Goal: Entertainment & Leisure: Consume media (video, audio)

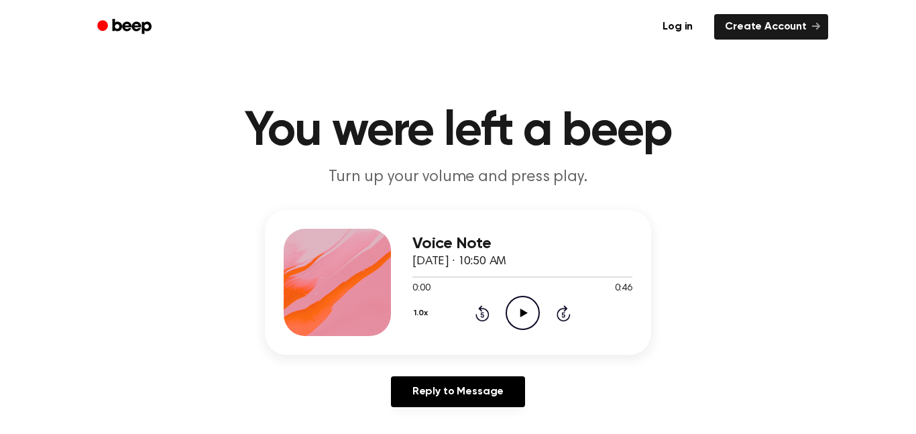
click at [514, 321] on icon "Play Audio" at bounding box center [523, 313] width 34 height 34
click at [514, 321] on icon "Pause Audio" at bounding box center [523, 313] width 34 height 34
drag, startPoint x: 440, startPoint y: 276, endPoint x: 308, endPoint y: 285, distance: 132.4
click at [308, 285] on div "Voice Note [DATE] · 10:50 AM 0:06 0:46 Your browser does not support the [objec…" at bounding box center [458, 282] width 386 height 145
click at [480, 315] on icon "Rewind 5 seconds" at bounding box center [482, 313] width 15 height 17
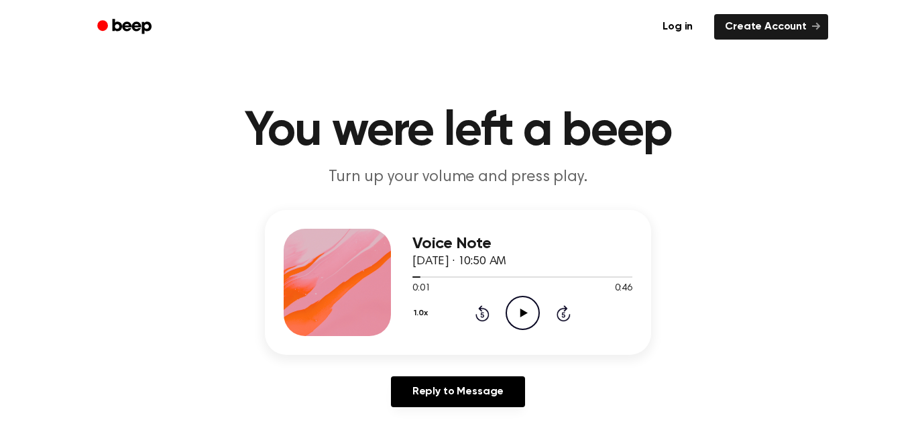
click at [480, 315] on icon "Rewind 5 seconds" at bounding box center [482, 313] width 15 height 17
click at [557, 389] on div "Reply to Message" at bounding box center [458, 397] width 386 height 42
click at [522, 324] on icon "Play Audio" at bounding box center [523, 313] width 34 height 34
